Goal: Navigation & Orientation: Find specific page/section

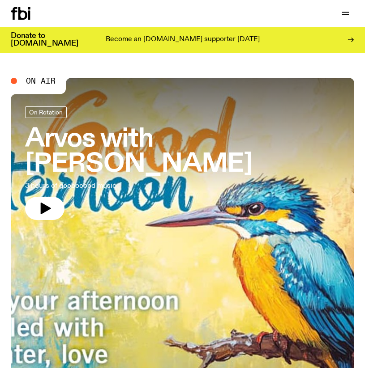
click at [21, 13] on icon at bounding box center [21, 13] width 20 height 13
click at [342, 15] on icon "button" at bounding box center [345, 13] width 11 height 11
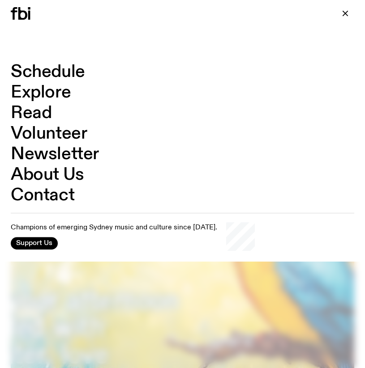
click at [64, 69] on link "Schedule" at bounding box center [48, 72] width 74 height 17
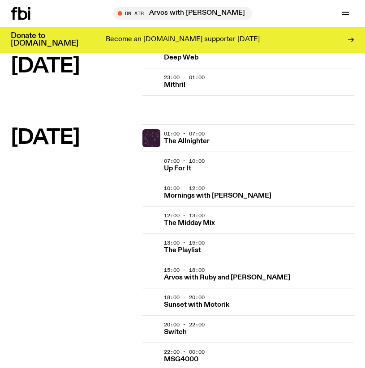
scroll to position [1188, 0]
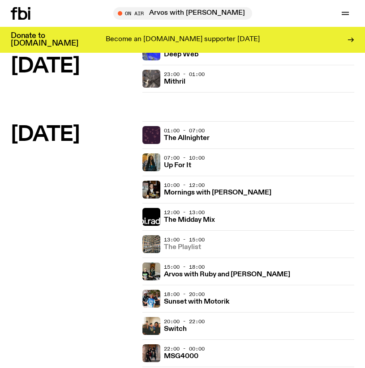
click at [182, 248] on h3 "The Playlist" at bounding box center [182, 247] width 37 height 7
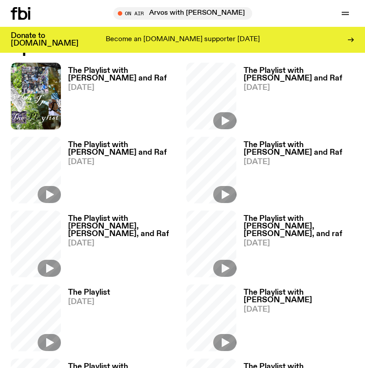
scroll to position [380, 0]
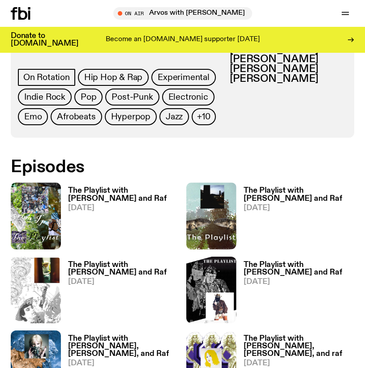
click at [103, 189] on h3 "The Playlist with [PERSON_NAME] and Raf" at bounding box center [123, 194] width 111 height 15
